Goal: Transaction & Acquisition: Book appointment/travel/reservation

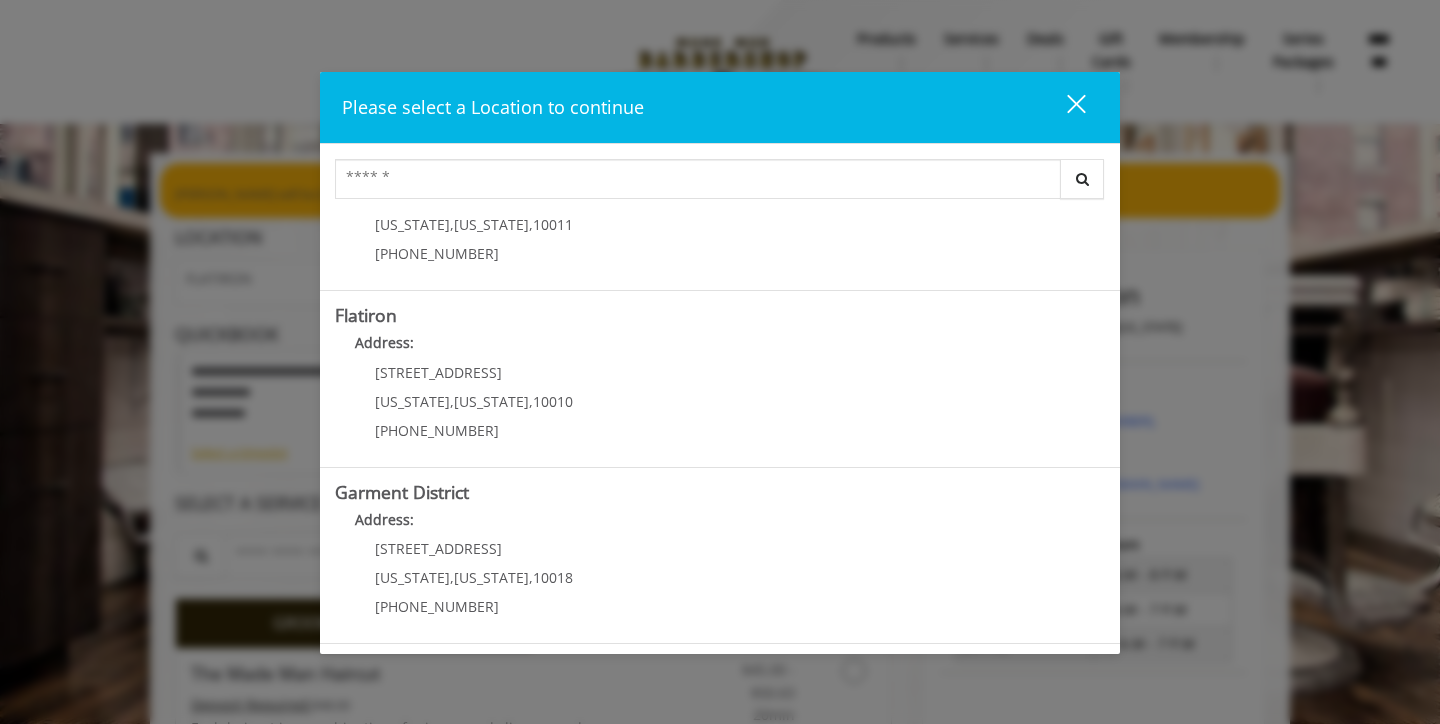
scroll to position [446, 0]
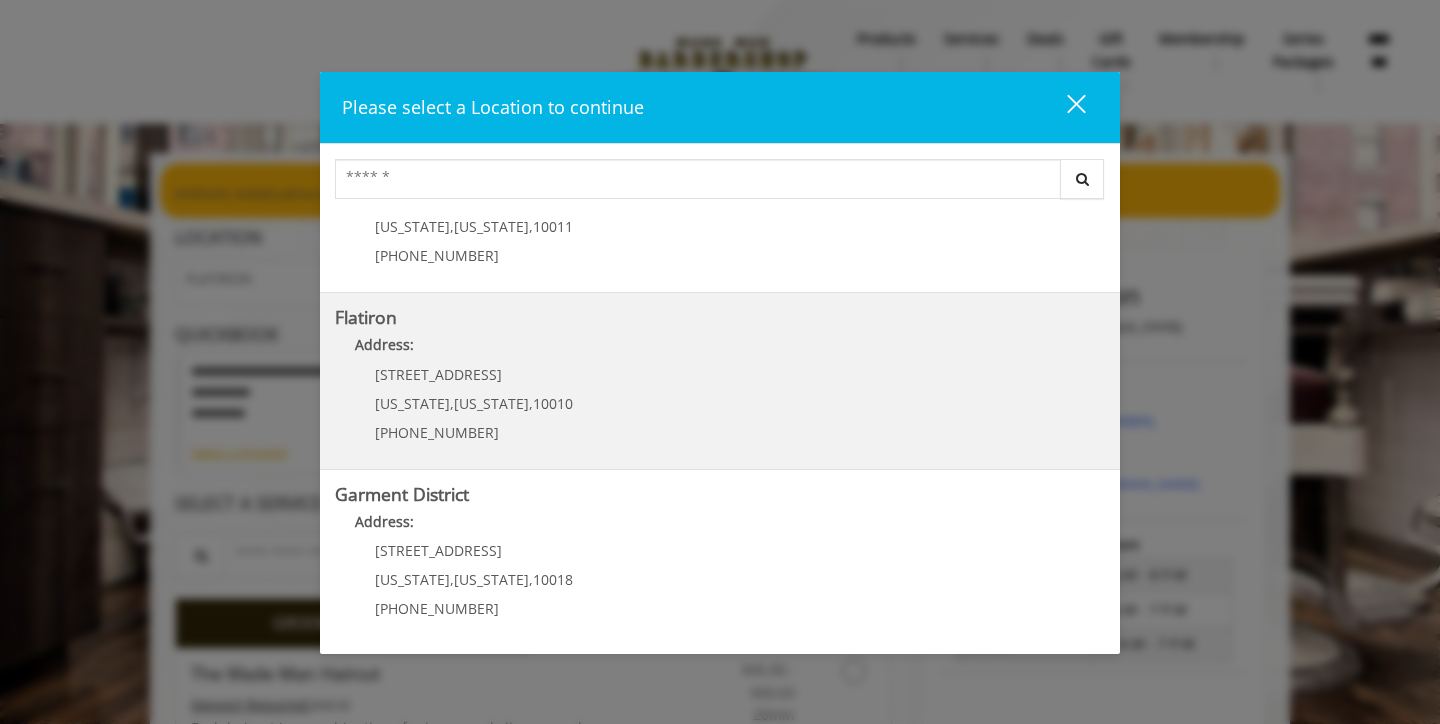
click at [690, 375] on "Flatiron Address: [STREET_ADDRESS][US_STATE][US_STATE] (917) 475-1765" at bounding box center [720, 381] width 770 height 146
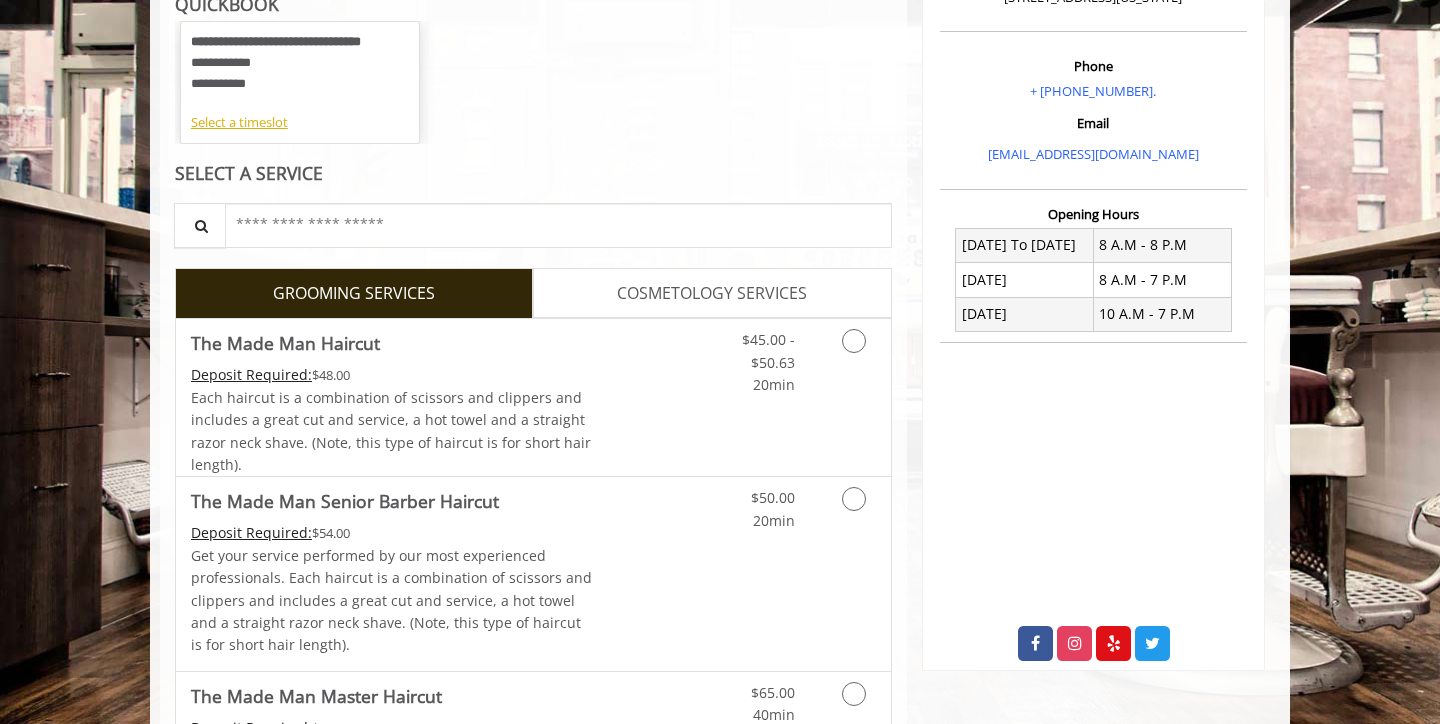
scroll to position [396, 0]
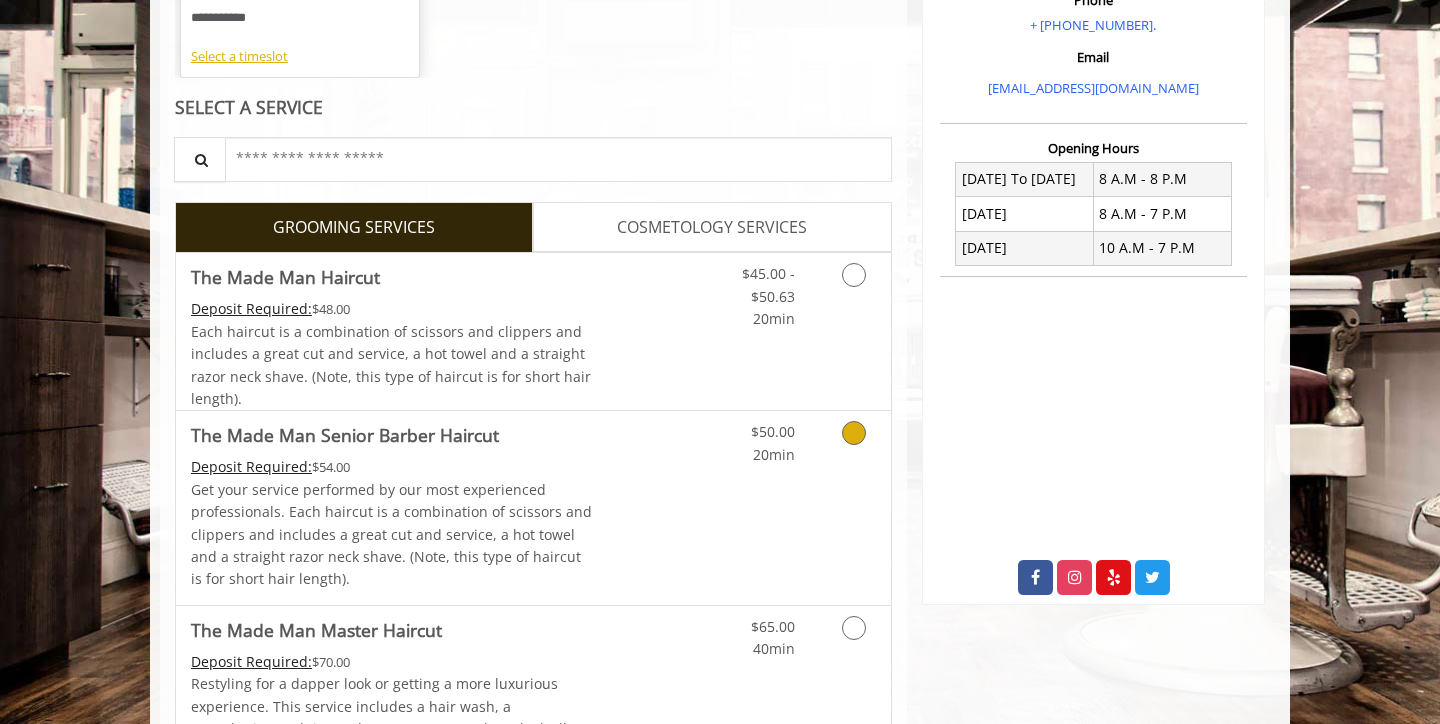
click at [850, 430] on icon "Grooming services" at bounding box center [854, 433] width 24 height 24
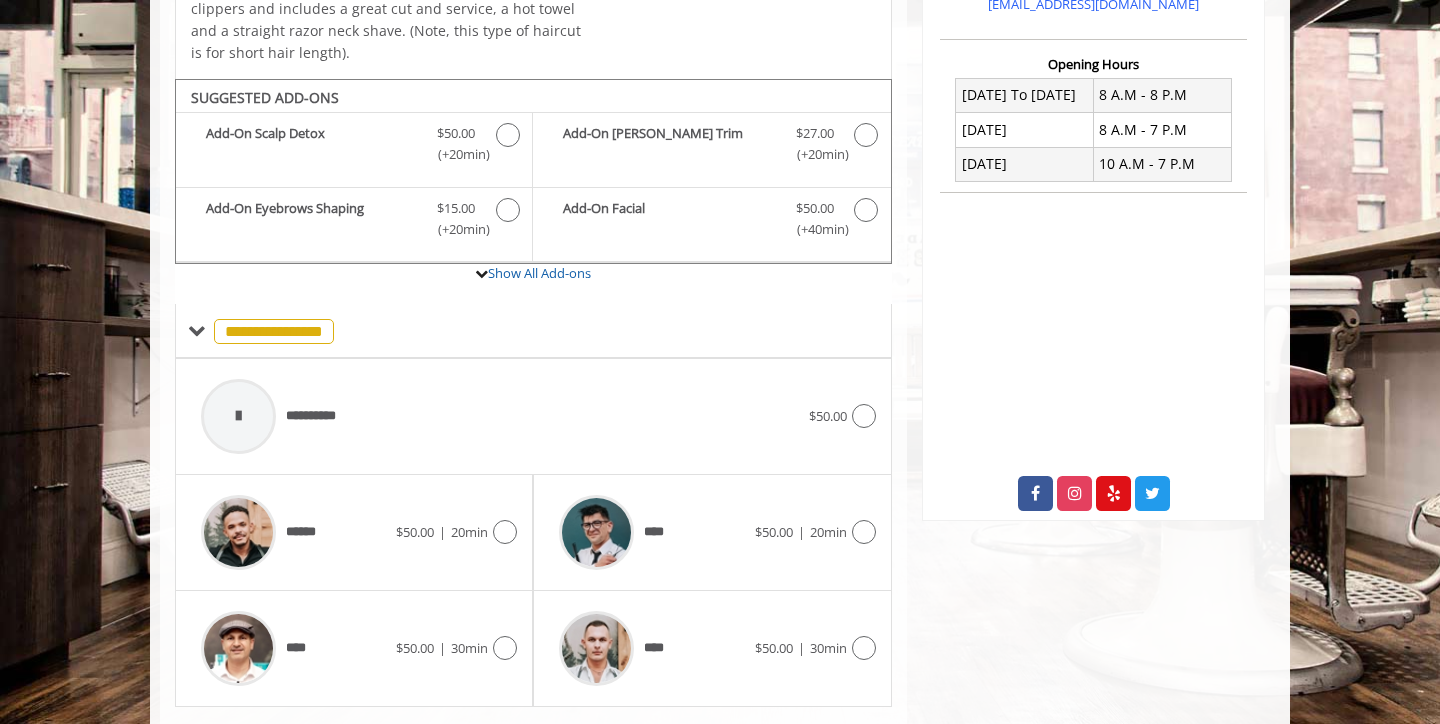
scroll to position [524, 0]
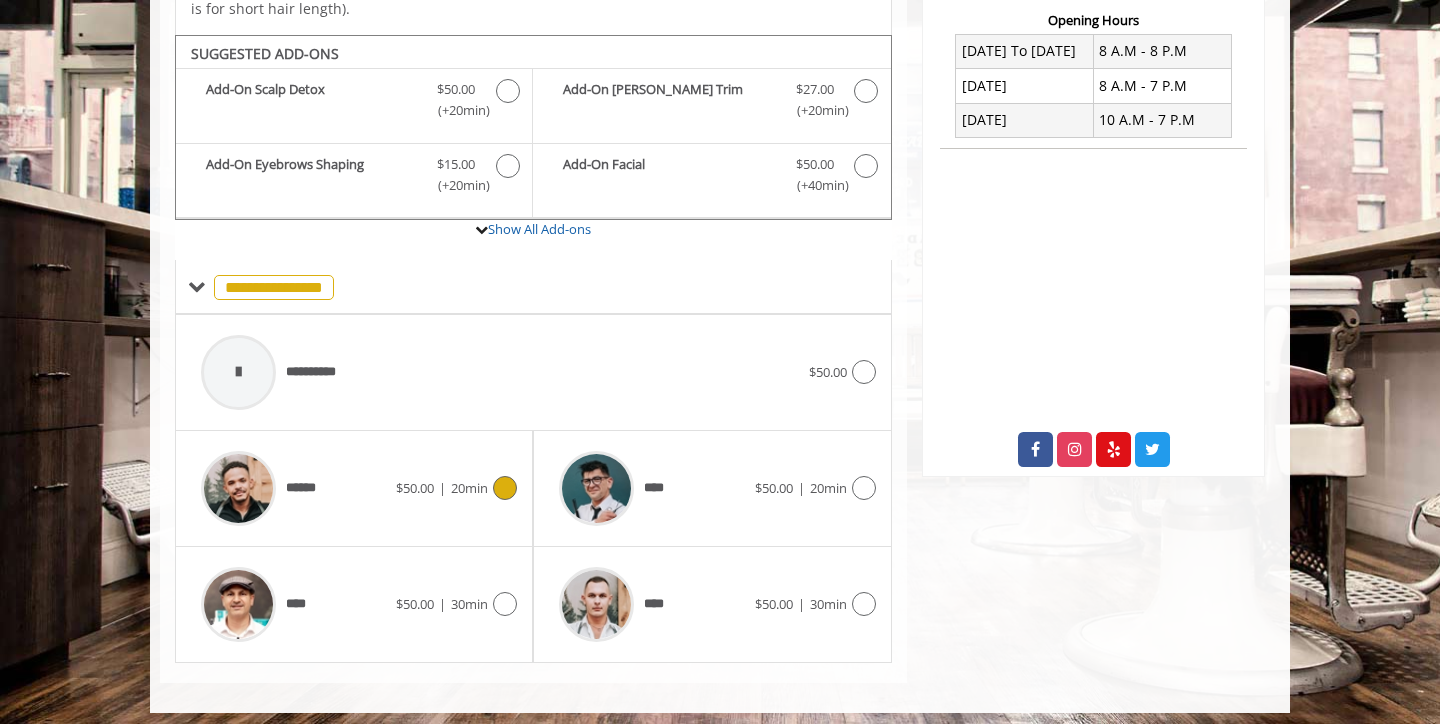
click at [503, 476] on icon at bounding box center [505, 488] width 24 height 24
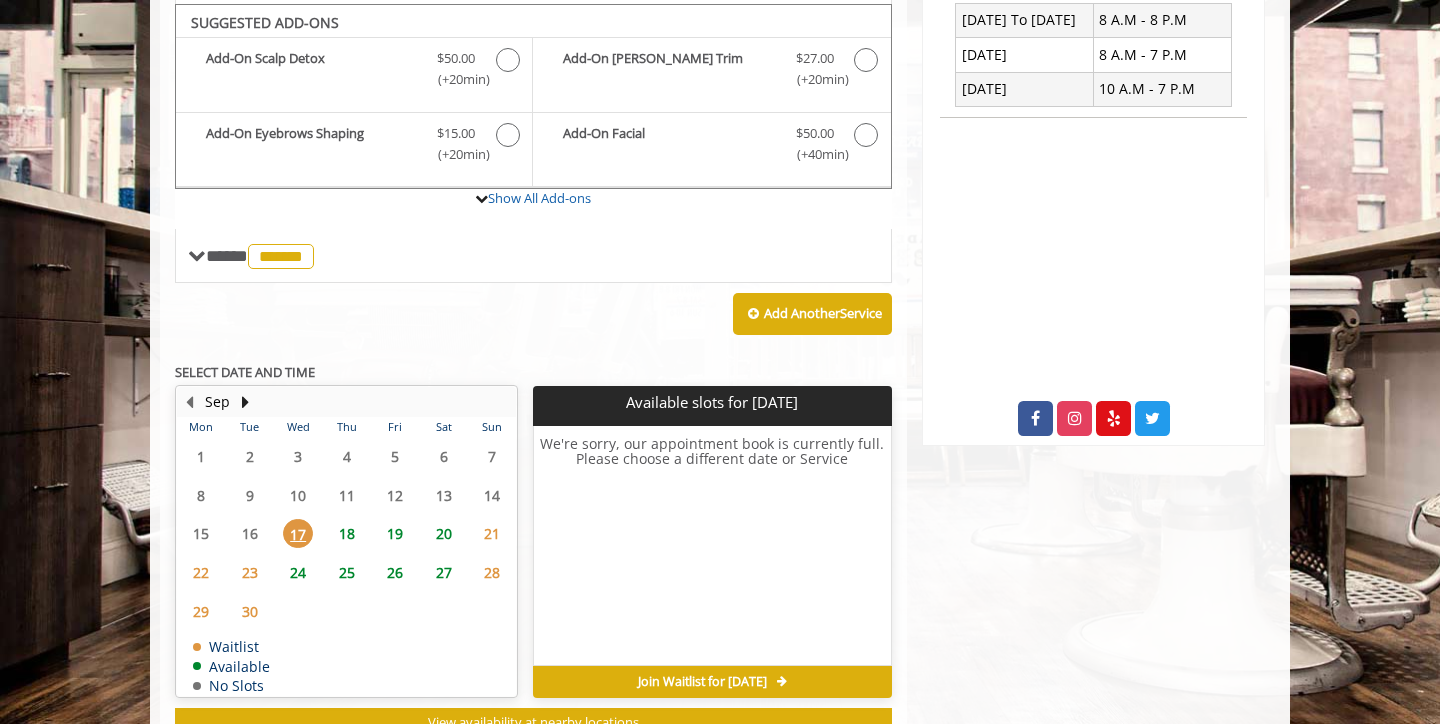
scroll to position [554, 0]
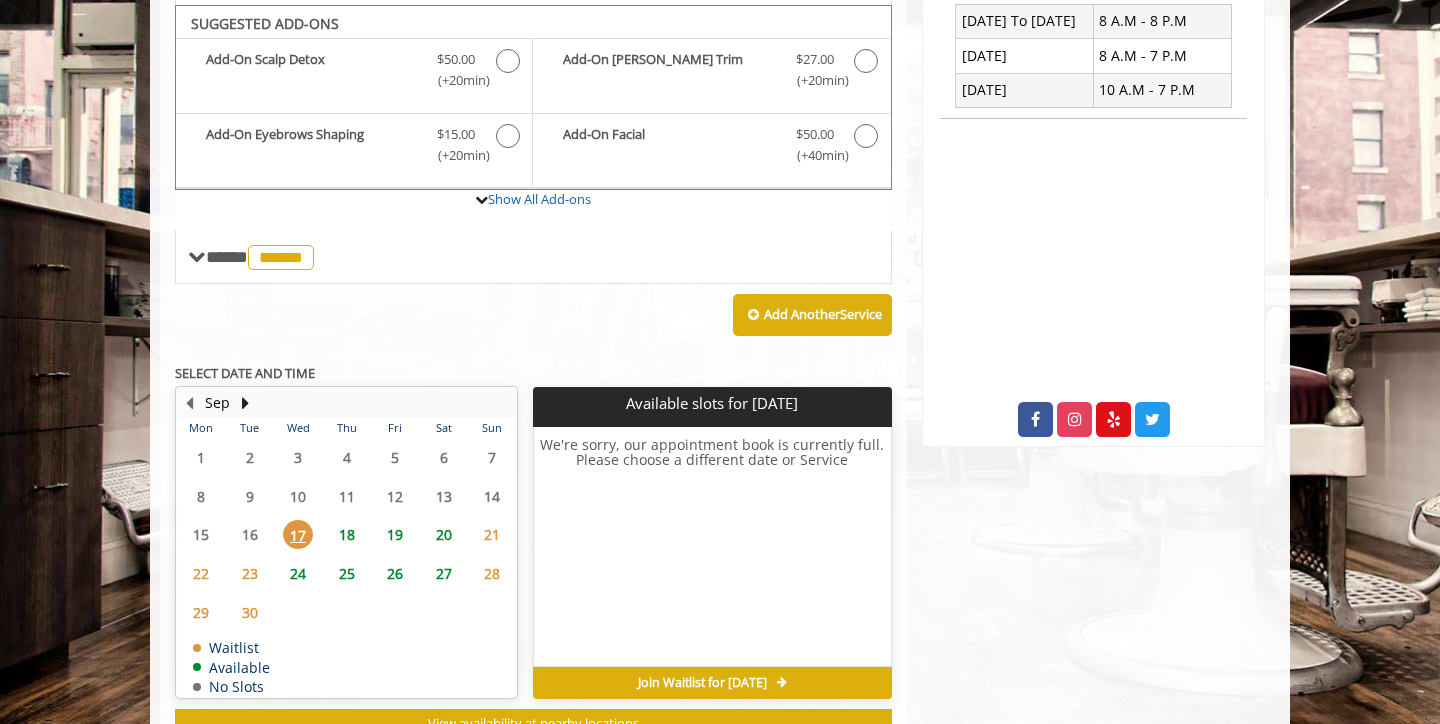
click at [352, 526] on span "18" at bounding box center [347, 534] width 30 height 29
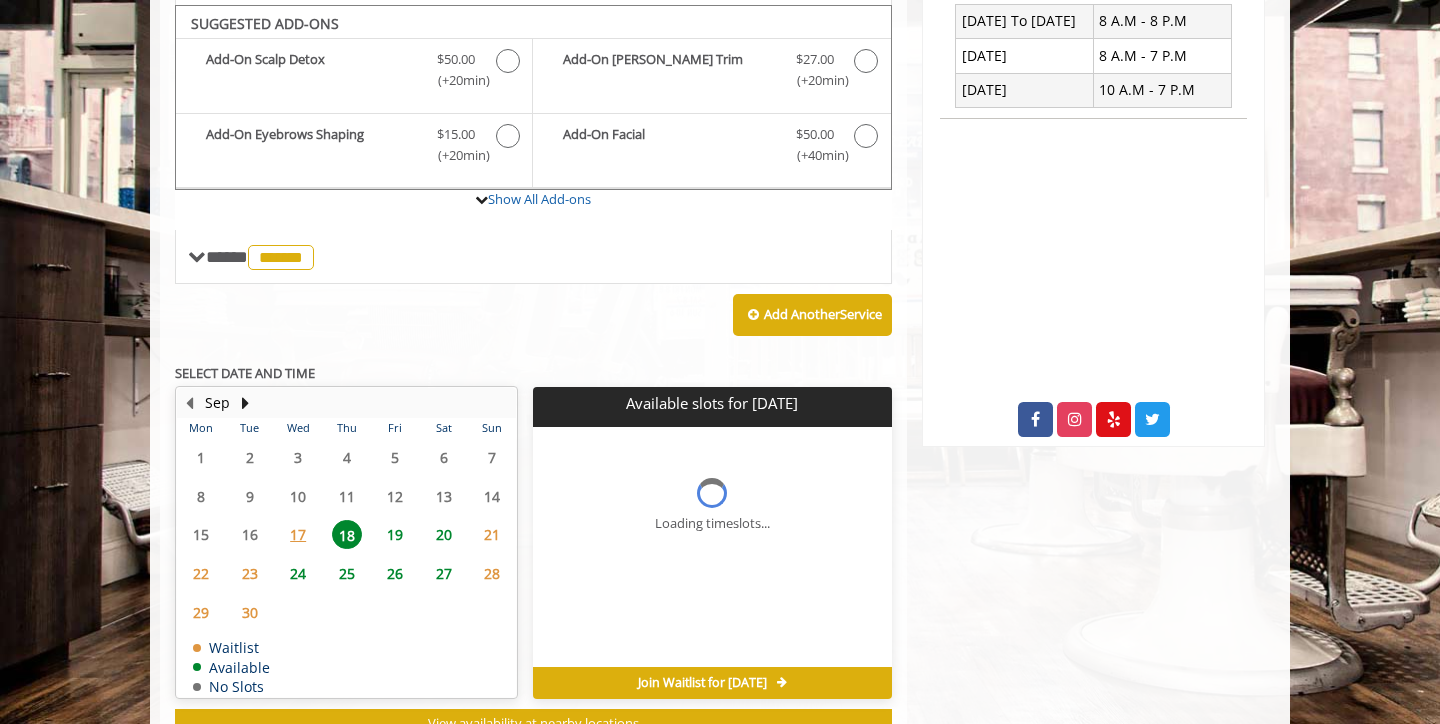
scroll to position [647, 0]
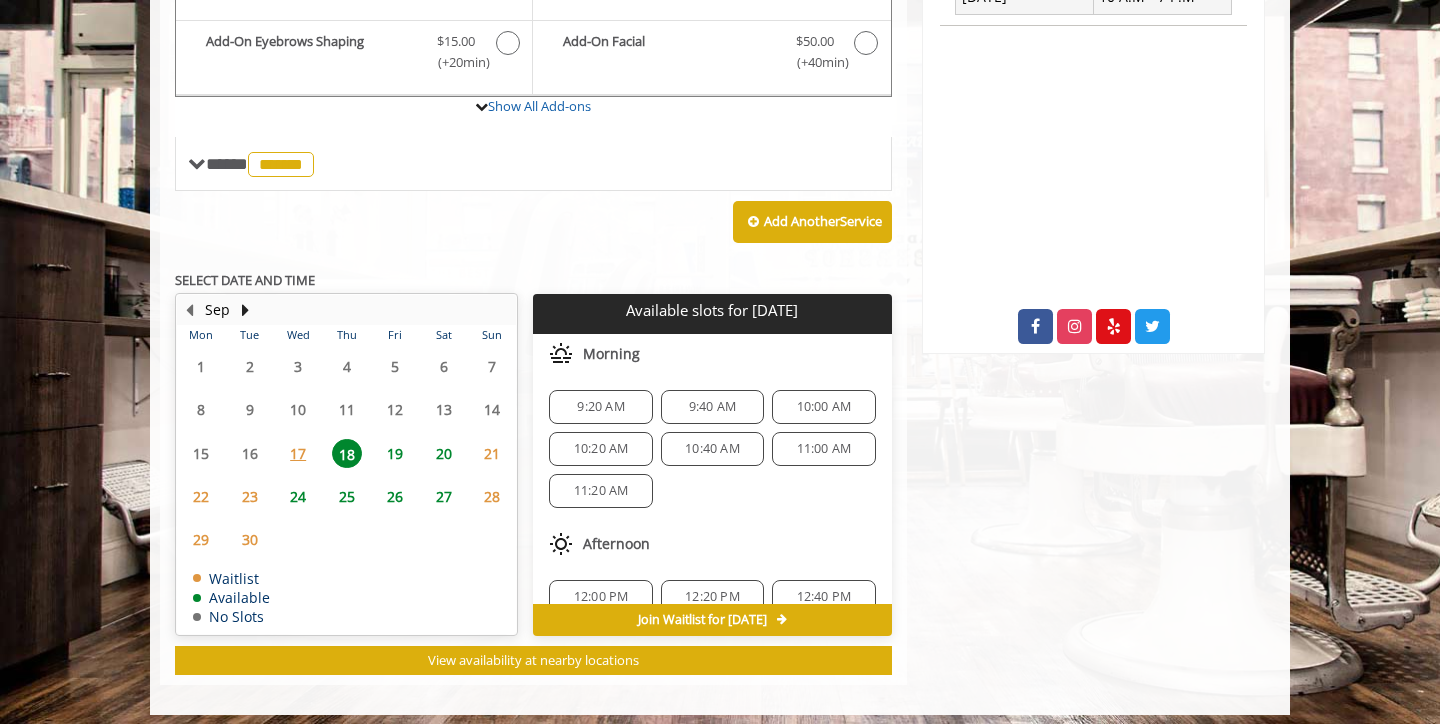
click at [391, 452] on span "19" at bounding box center [395, 453] width 30 height 29
click at [448, 450] on span "20" at bounding box center [444, 453] width 30 height 29
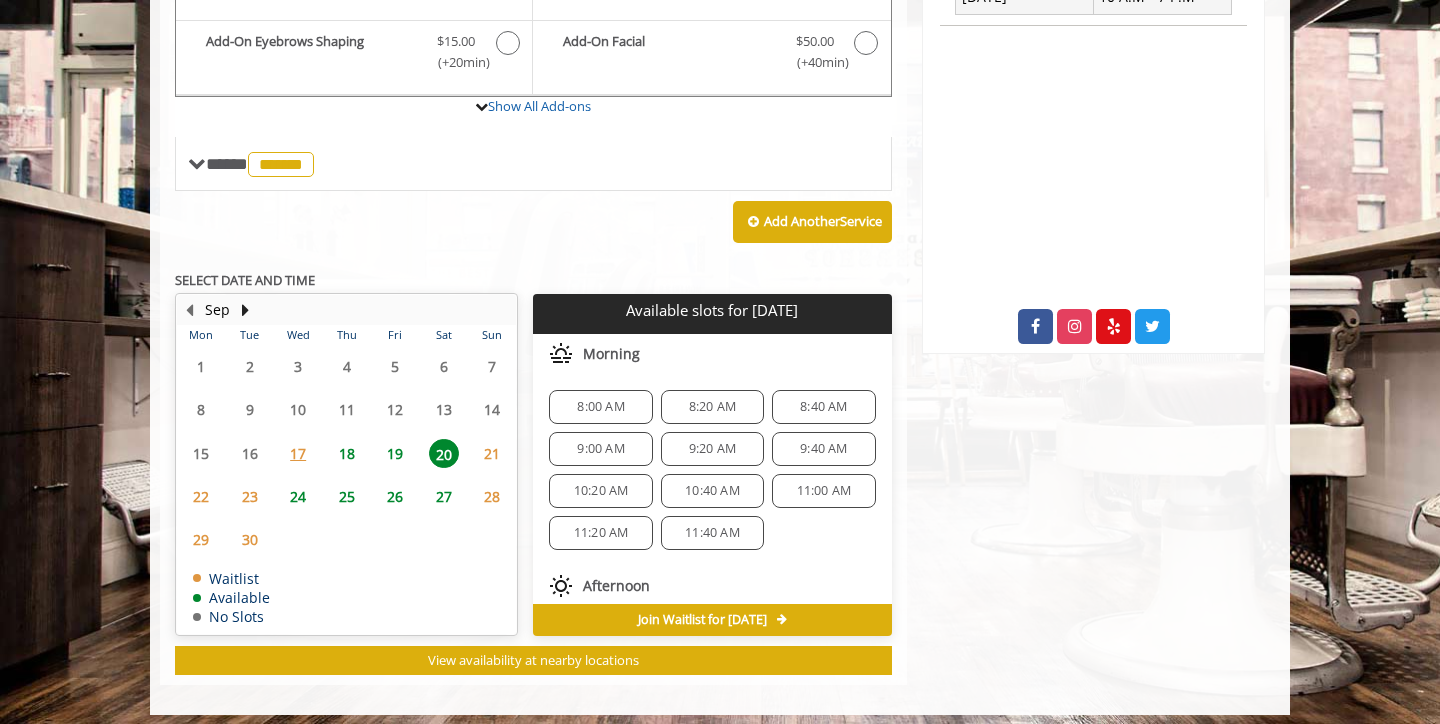
click at [346, 449] on span "18" at bounding box center [347, 453] width 30 height 29
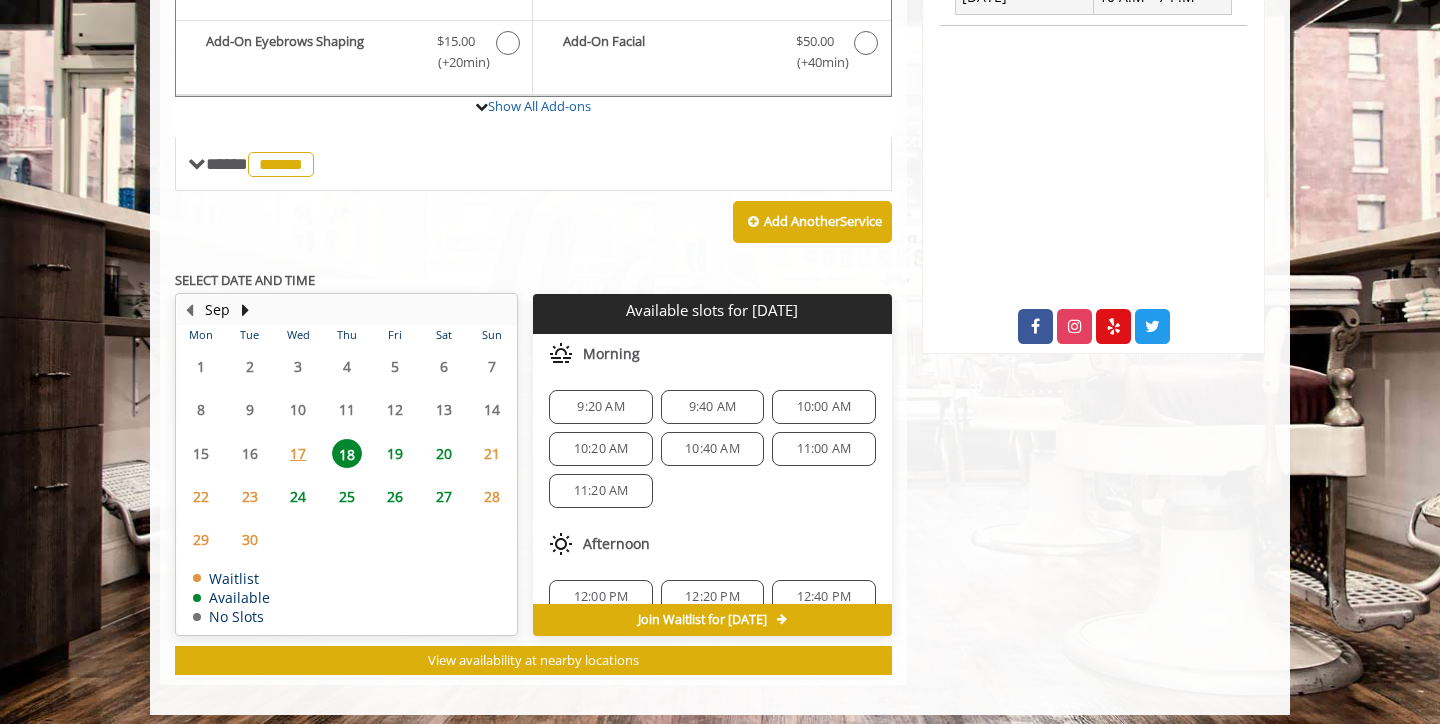
click at [608, 399] on span "9:20 AM" at bounding box center [600, 407] width 47 height 16
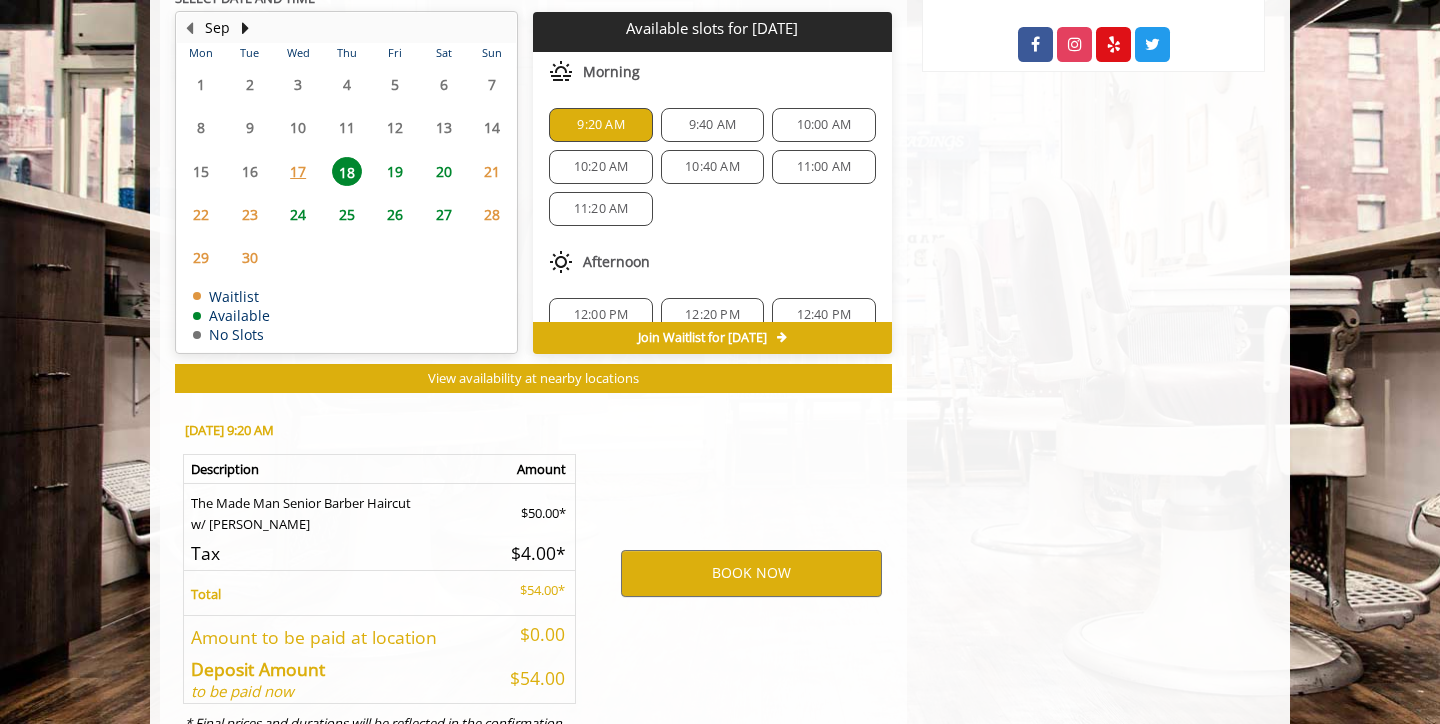
scroll to position [1003, 0]
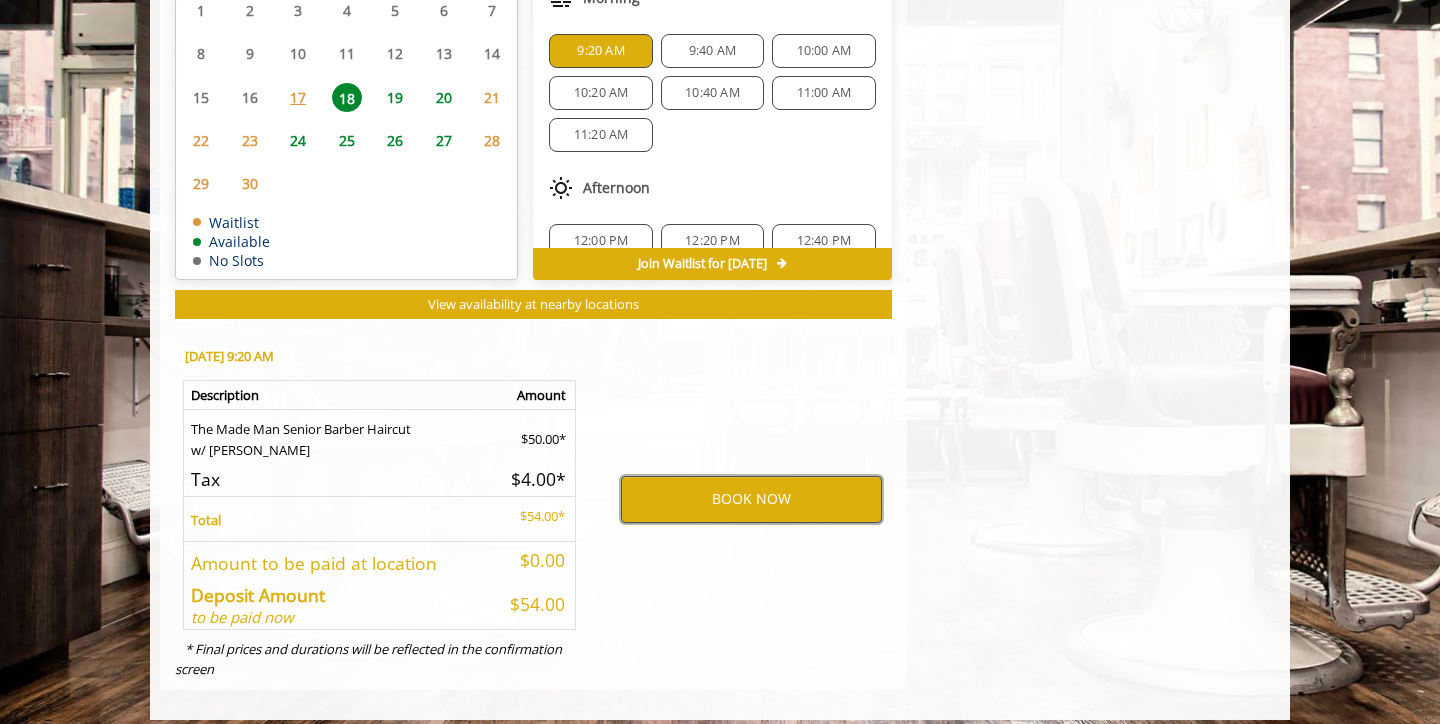
click at [711, 487] on button "BOOK NOW" at bounding box center [751, 499] width 261 height 46
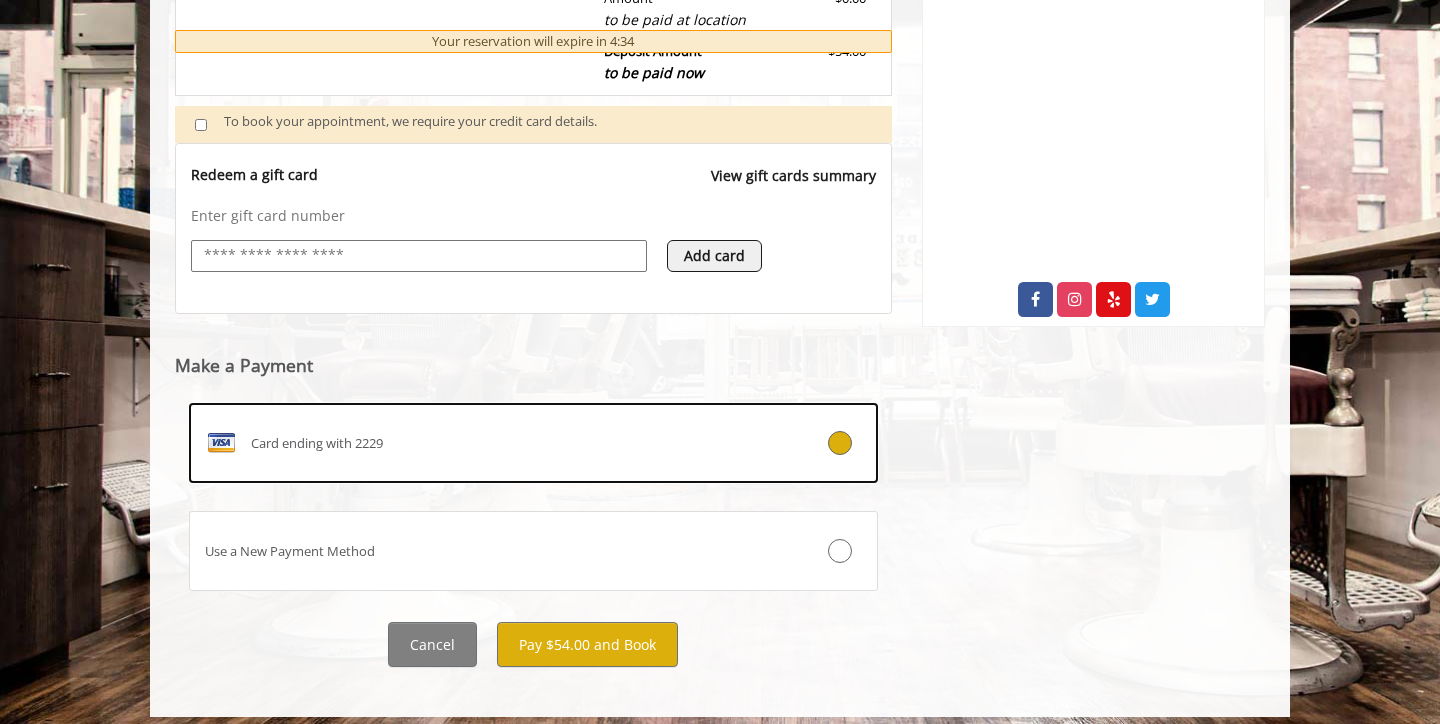
scroll to position [673, 0]
click at [541, 640] on button "Pay $54.00 and Book" at bounding box center [587, 645] width 181 height 45
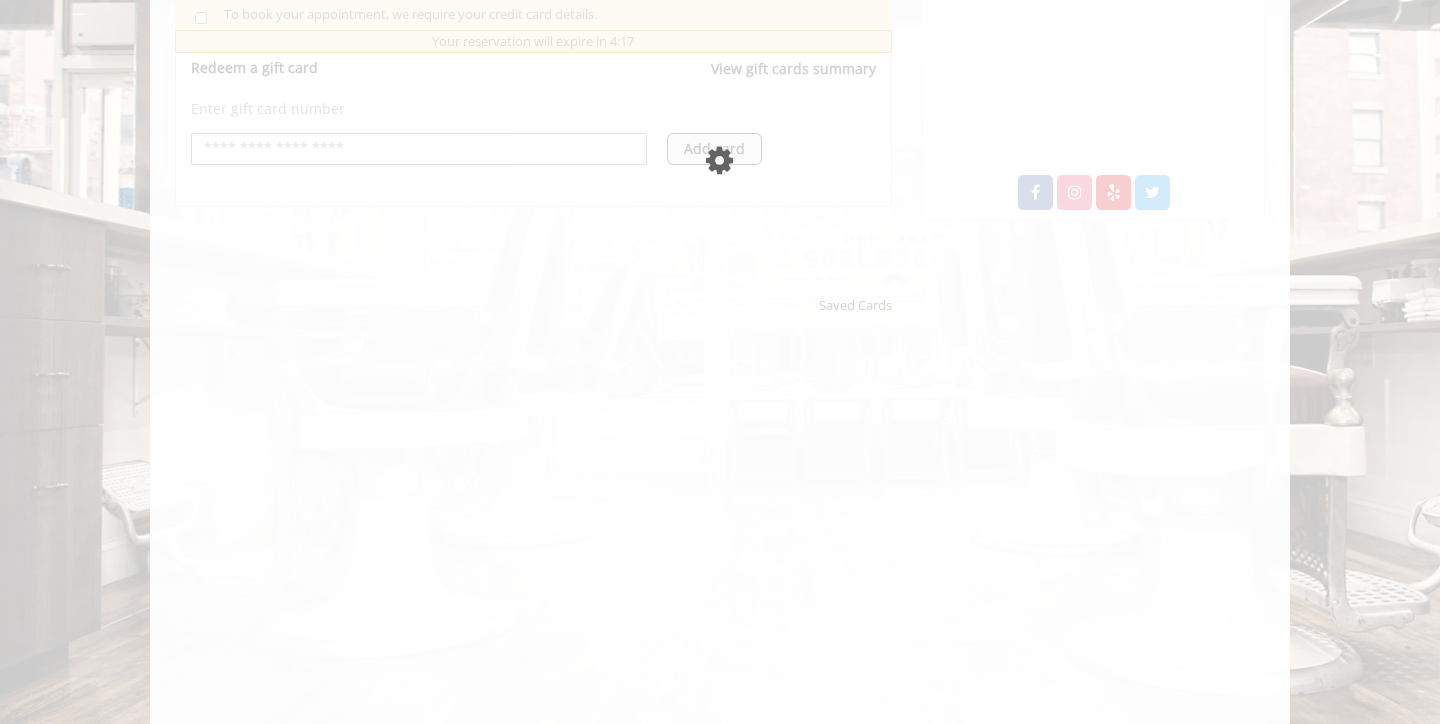
scroll to position [785, 0]
